Goal: Use online tool/utility

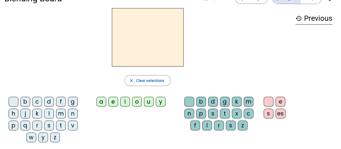
scroll to position [16, 0]
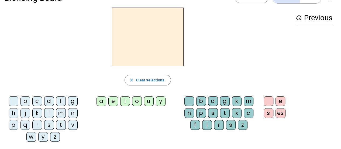
click at [60, 97] on div "f" at bounding box center [61, 101] width 10 height 10
click at [123, 99] on div "i" at bounding box center [125, 101] width 10 height 10
click at [206, 123] on div "l" at bounding box center [207, 125] width 10 height 10
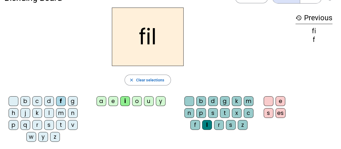
click at [60, 111] on div "m" at bounding box center [61, 113] width 10 height 10
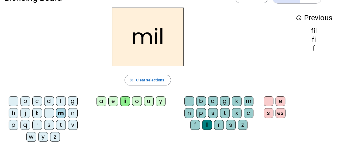
click at [101, 100] on div "a" at bounding box center [101, 101] width 10 height 10
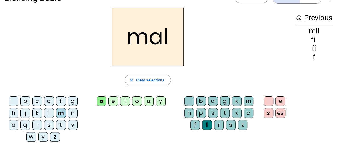
click at [69, 125] on div "v" at bounding box center [73, 125] width 10 height 10
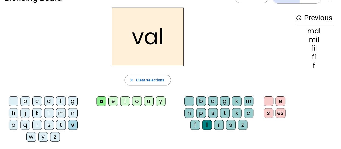
click at [189, 100] on div at bounding box center [189, 101] width 10 height 10
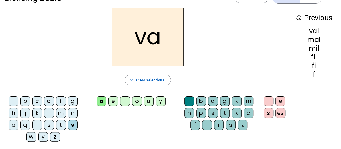
click at [58, 111] on div "m" at bounding box center [61, 113] width 10 height 10
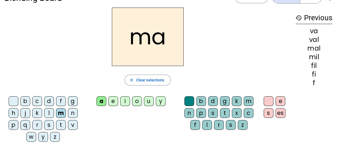
click at [61, 125] on div "t" at bounding box center [61, 125] width 10 height 10
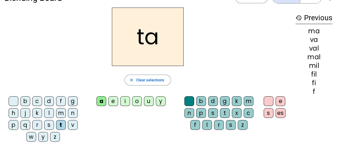
click at [51, 124] on div "s" at bounding box center [49, 125] width 10 height 10
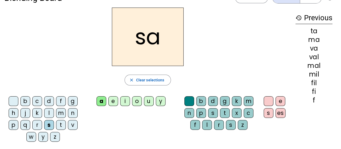
click at [248, 113] on div "c" at bounding box center [249, 113] width 10 height 10
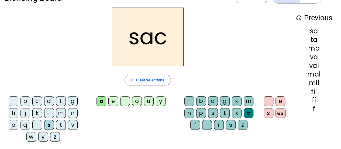
click at [51, 112] on div "l" at bounding box center [49, 113] width 10 height 10
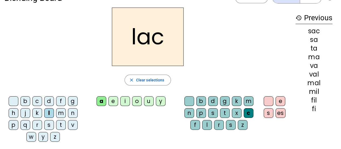
click at [61, 124] on div "t" at bounding box center [61, 125] width 10 height 10
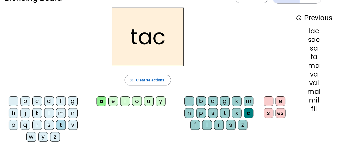
click at [126, 99] on div "i" at bounding box center [125, 101] width 10 height 10
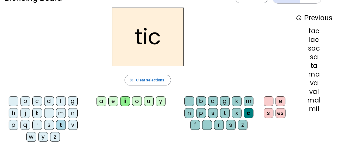
click at [13, 124] on div "p" at bounding box center [14, 125] width 10 height 10
